Goal: Task Accomplishment & Management: Manage account settings

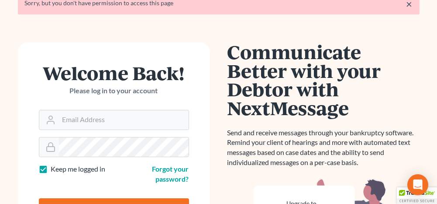
scroll to position [87, 0]
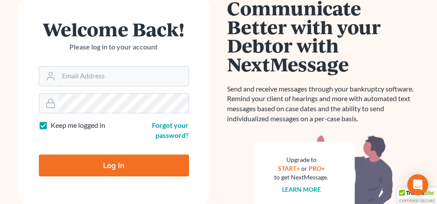
type input "[PERSON_NAME][EMAIL_ADDRESS][DOMAIN_NAME]"
click at [133, 162] on input "Log In" at bounding box center [114, 165] width 150 height 22
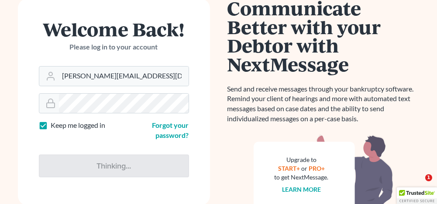
type input "Thinking..."
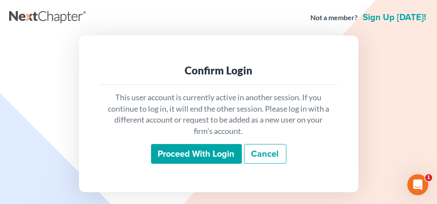
click at [208, 151] on input "Proceed with login" at bounding box center [196, 154] width 91 height 20
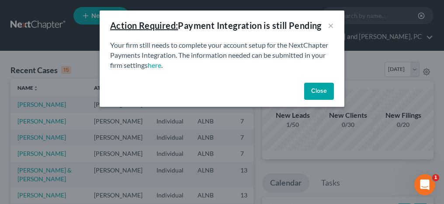
click at [313, 88] on button "Close" at bounding box center [319, 91] width 30 height 17
